Goal: Task Accomplishment & Management: Complete application form

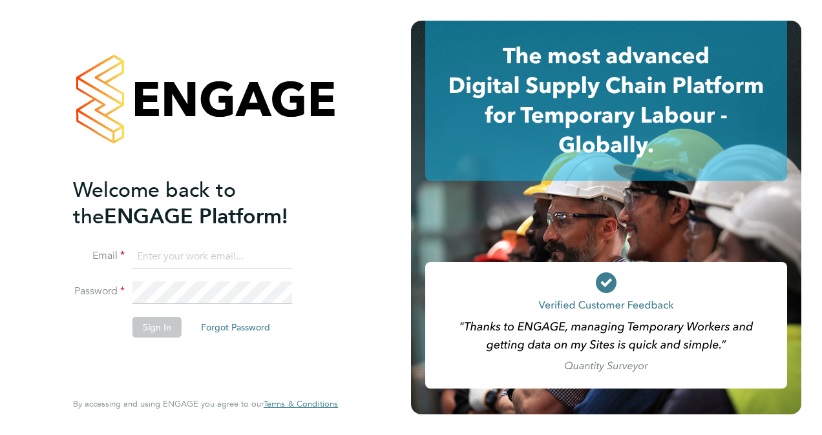
type input "andy.duggan@networkrail.co.uk"
click at [157, 328] on button "Sign In" at bounding box center [156, 327] width 49 height 21
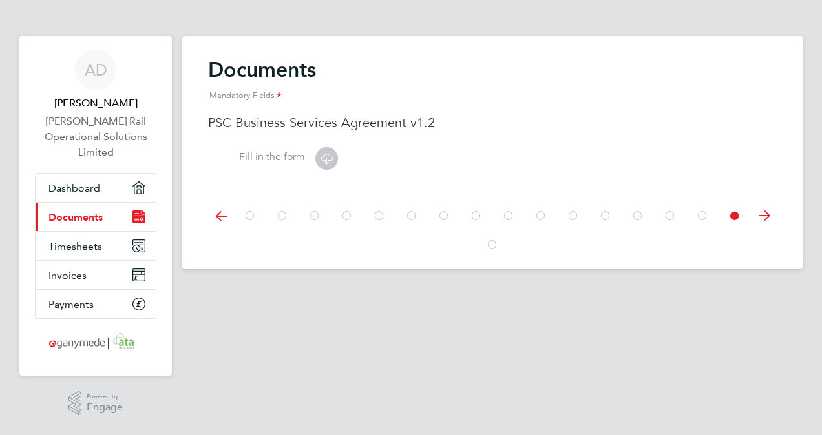
click at [327, 162] on icon at bounding box center [326, 159] width 16 height 16
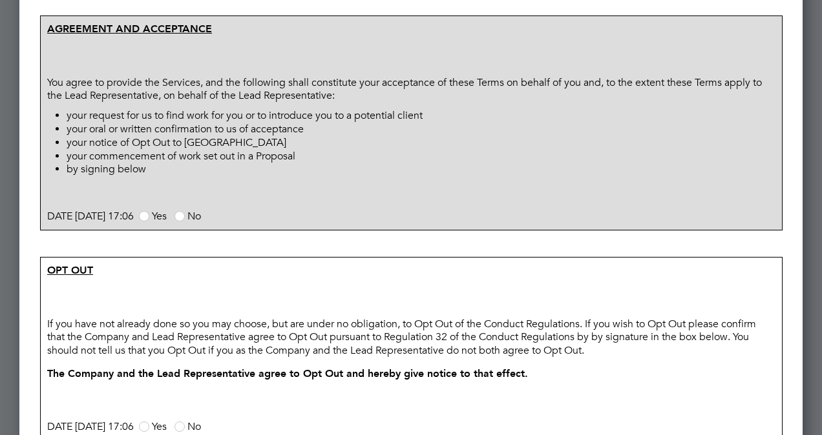
scroll to position [840, 0]
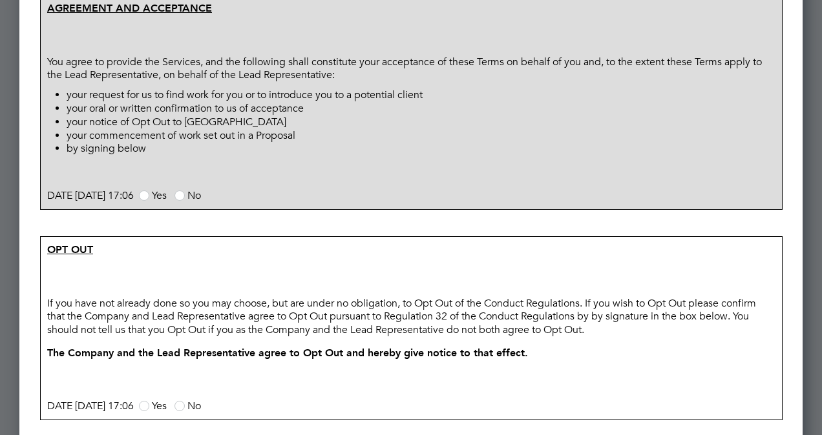
click at [149, 201] on span at bounding box center [144, 196] width 10 height 10
click at [0, 0] on input "Yes" at bounding box center [0, 0] width 0 height 0
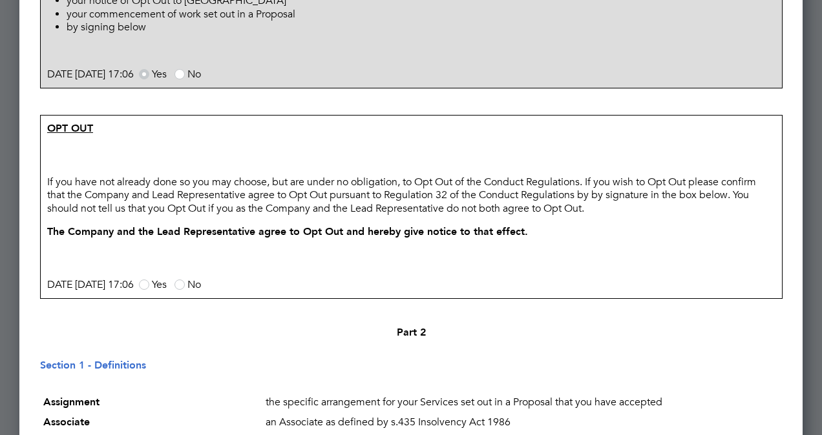
scroll to position [1034, 0]
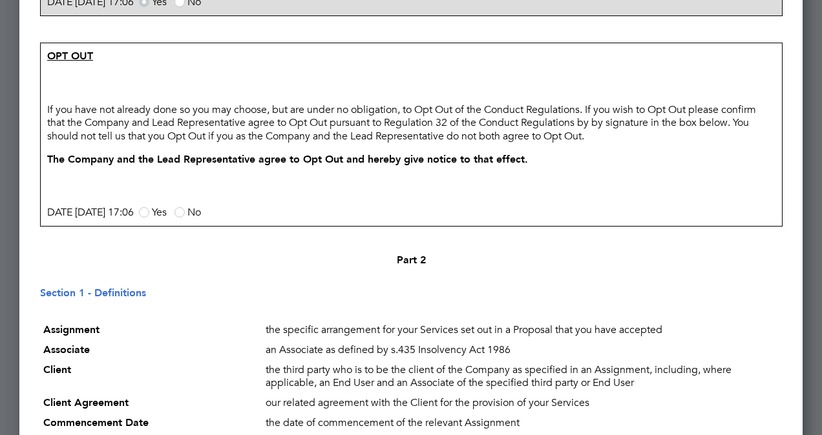
click at [149, 218] on span at bounding box center [144, 212] width 10 height 10
click at [0, 0] on input "Yes" at bounding box center [0, 0] width 0 height 0
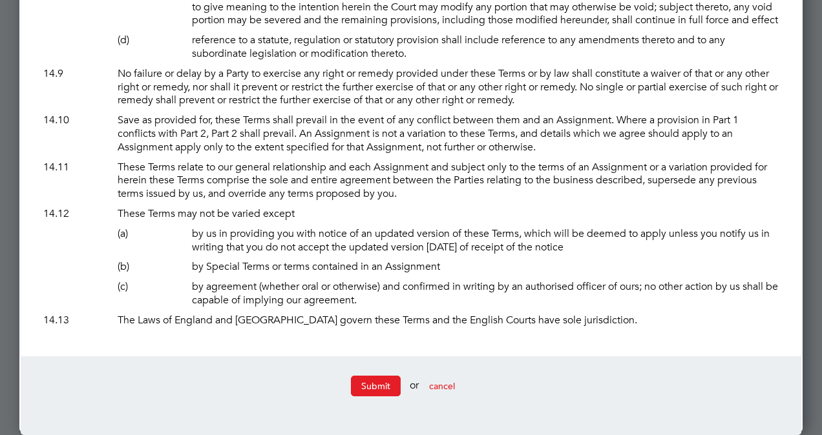
scroll to position [9509, 0]
click at [369, 390] on button "Submit" at bounding box center [376, 386] width 50 height 21
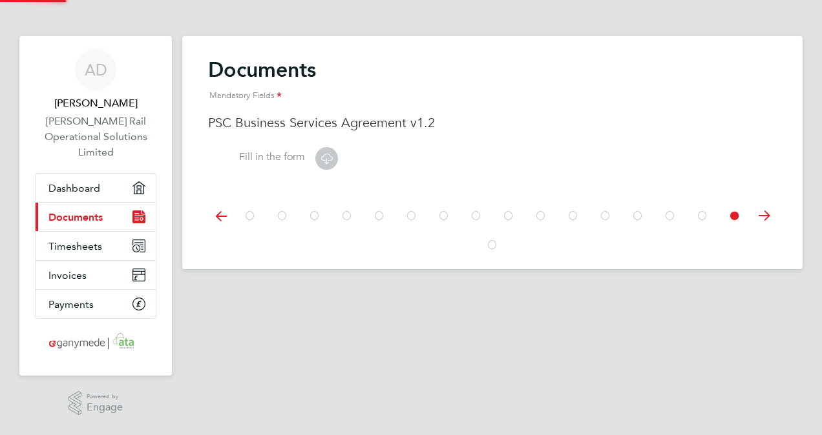
scroll to position [0, 0]
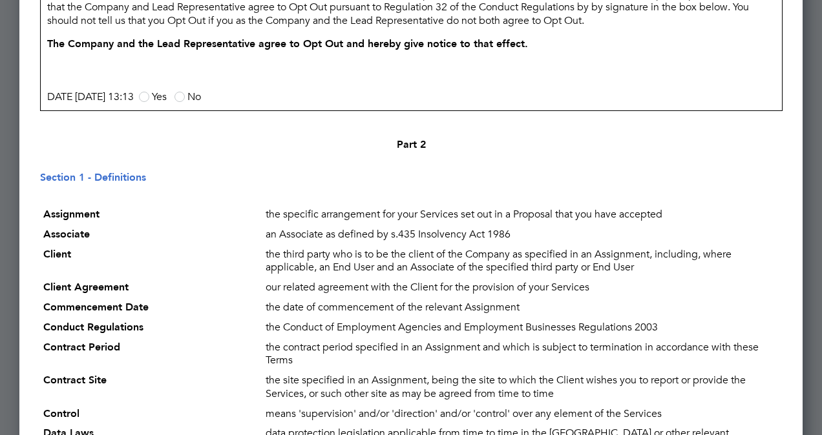
scroll to position [9893, 783]
